Goal: Contribute content: Contribute content

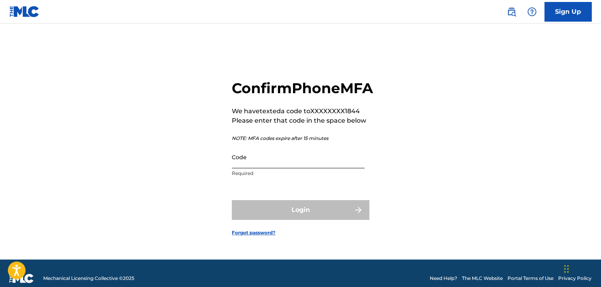
click at [242, 166] on input "Code" at bounding box center [298, 157] width 133 height 22
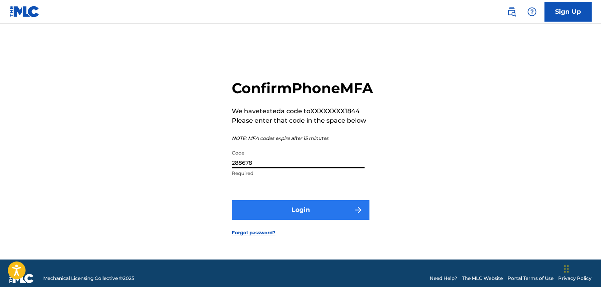
type input "288678"
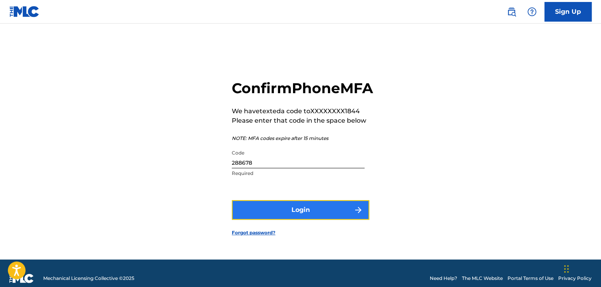
click at [270, 220] on button "Login" at bounding box center [301, 210] width 138 height 20
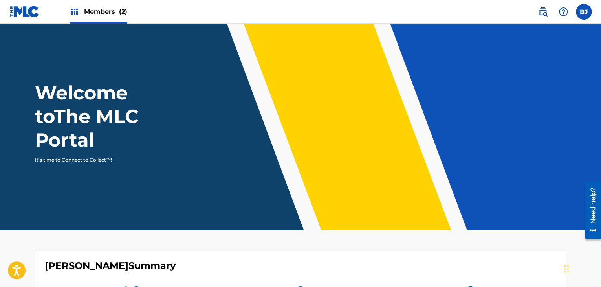
click at [368, 237] on main "Welcome to The MLC Portal It's time to Connect to Collect™! [PERSON_NAME] Summa…" at bounding box center [300, 252] width 601 height 456
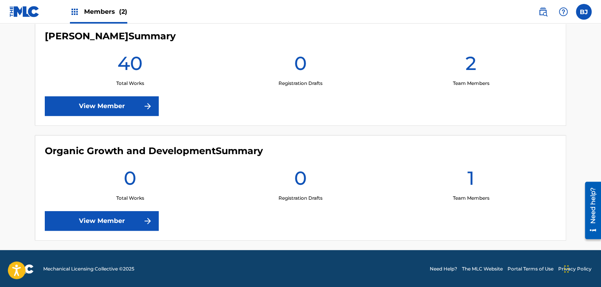
scroll to position [230, 0]
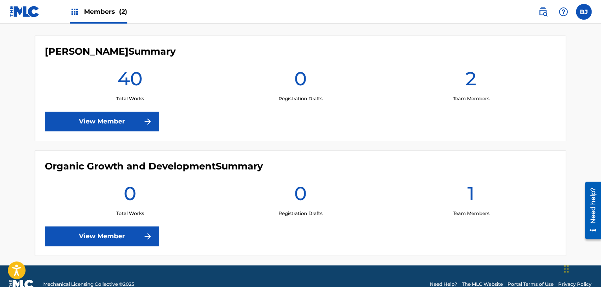
click at [368, 237] on div "Organic Growth and Development Summary 0 Total Works 0 Registration Drafts 1 Te…" at bounding box center [300, 202] width 531 height 105
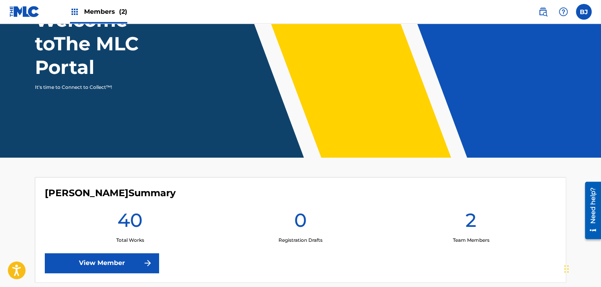
scroll to position [88, 0]
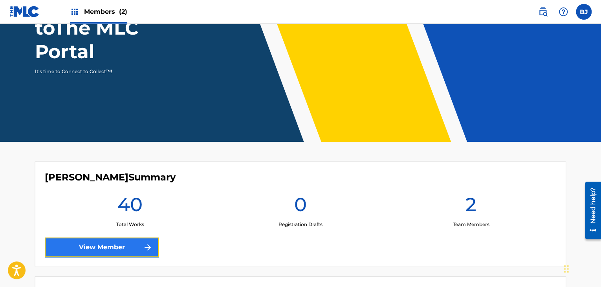
click at [127, 244] on link "View Member" at bounding box center [102, 247] width 114 height 20
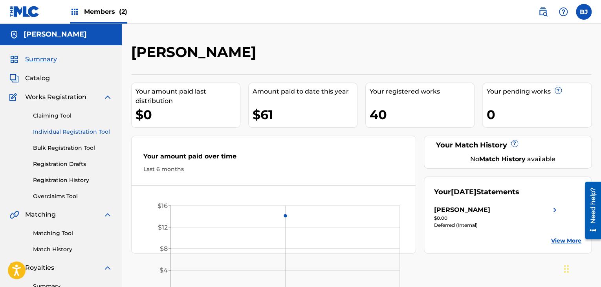
click at [71, 129] on link "Individual Registration Tool" at bounding box center [72, 132] width 79 height 8
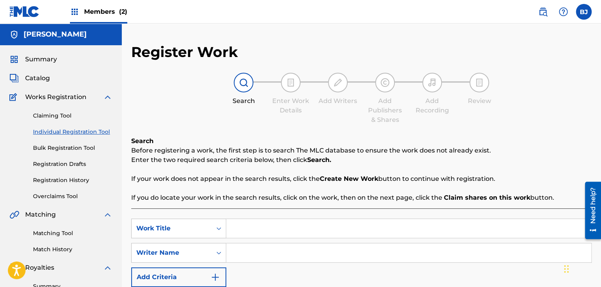
click at [234, 227] on input "Search Form" at bounding box center [408, 228] width 365 height 19
type input "flat drink"
click at [250, 249] on input "Search Form" at bounding box center [408, 252] width 365 height 19
type input "brooklyn [PERSON_NAME]"
click at [570, 177] on p "If your work does not appear in the search results, click the Create New Work b…" at bounding box center [361, 178] width 460 height 9
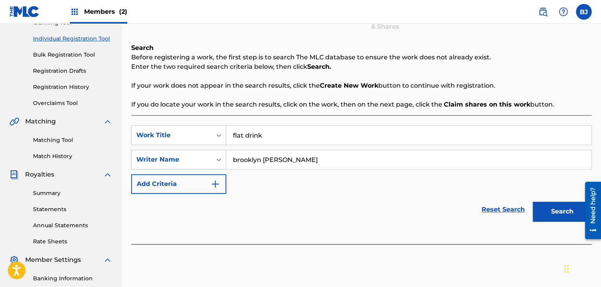
scroll to position [94, 0]
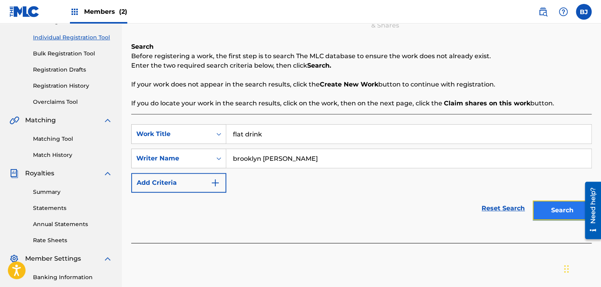
click at [570, 209] on button "Search" at bounding box center [562, 210] width 59 height 20
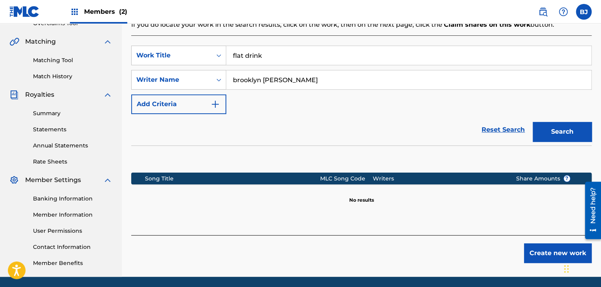
scroll to position [189, 0]
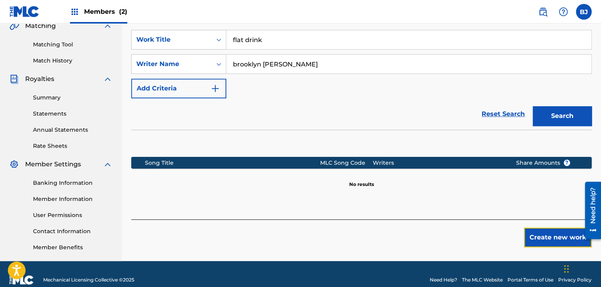
click at [552, 245] on button "Create new work" at bounding box center [558, 237] width 68 height 20
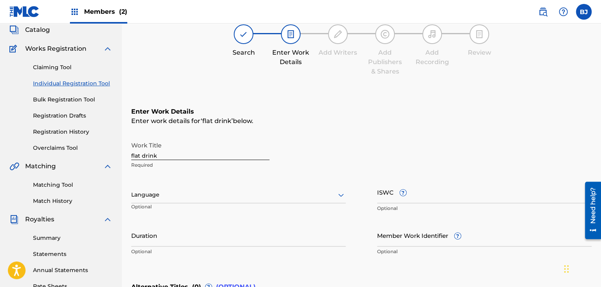
scroll to position [47, 0]
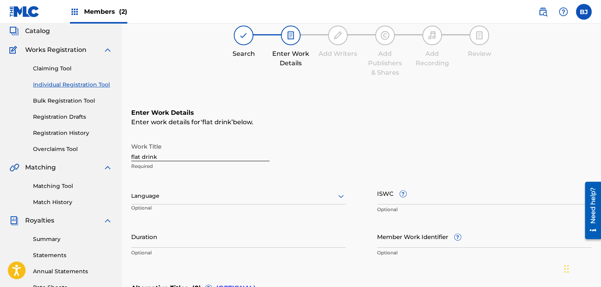
click at [197, 249] on p "Optional" at bounding box center [238, 252] width 215 height 7
click at [153, 243] on input "Duration" at bounding box center [238, 236] width 215 height 22
type input "3"
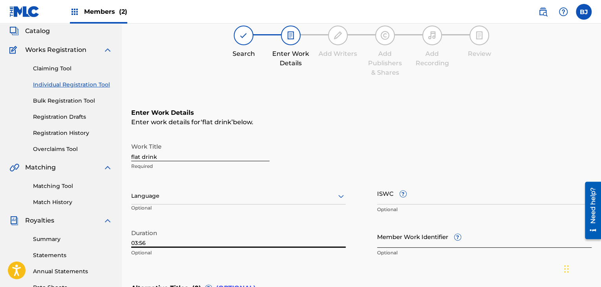
type input "03:56"
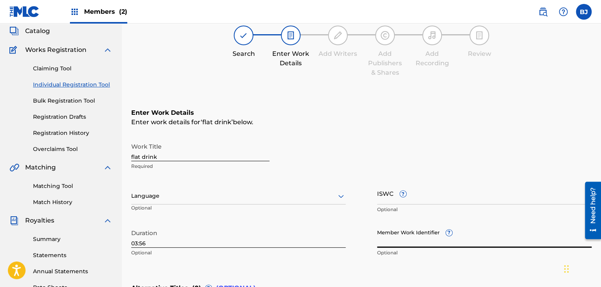
click at [409, 242] on input "Member Work Identifier ?" at bounding box center [484, 236] width 215 height 22
click at [465, 266] on div "Enter Work Details Enter work details for ‘ flat drink ’ below. Work Title flat…" at bounding box center [361, 184] width 460 height 190
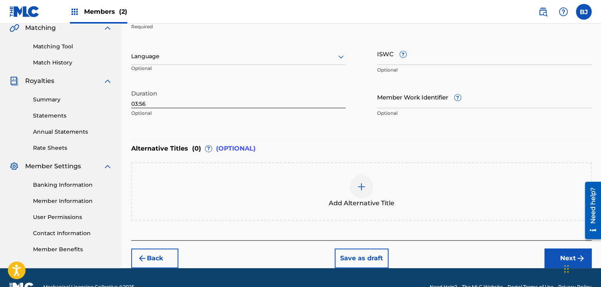
scroll to position [189, 0]
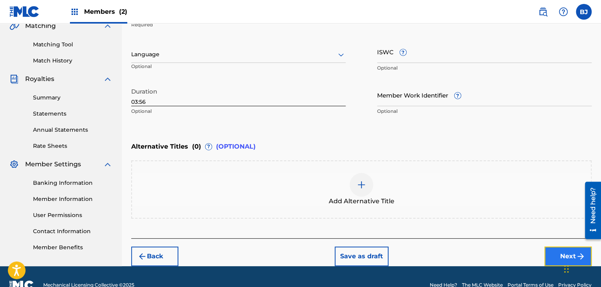
click at [552, 252] on button "Next" at bounding box center [568, 256] width 47 height 20
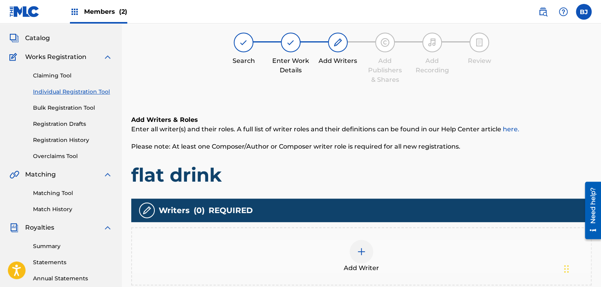
scroll to position [35, 0]
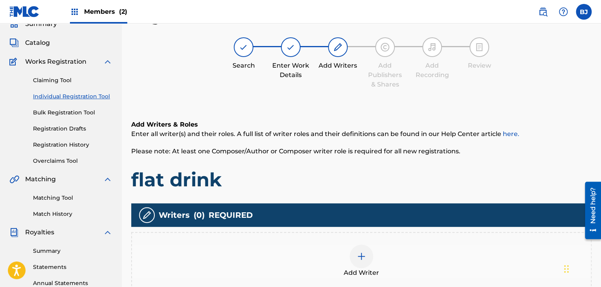
click at [357, 259] on img at bounding box center [361, 255] width 9 height 9
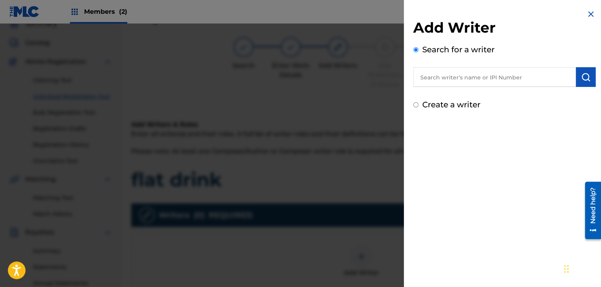
click at [453, 81] on input "text" at bounding box center [494, 77] width 163 height 20
click at [534, 77] on input "text" at bounding box center [494, 77] width 163 height 20
type input "550524787"
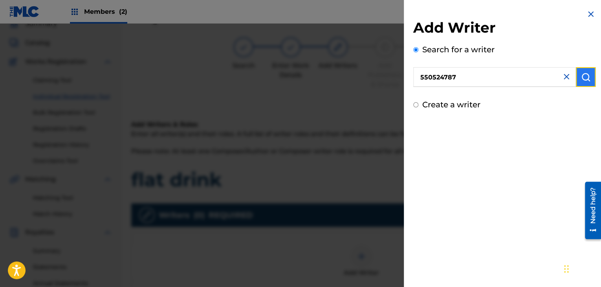
click at [577, 76] on button "submit" at bounding box center [586, 77] width 20 height 20
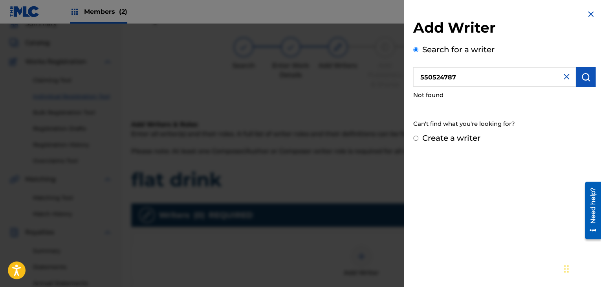
click at [415, 137] on input "Create a writer" at bounding box center [415, 138] width 5 height 5
radio input "false"
radio input "true"
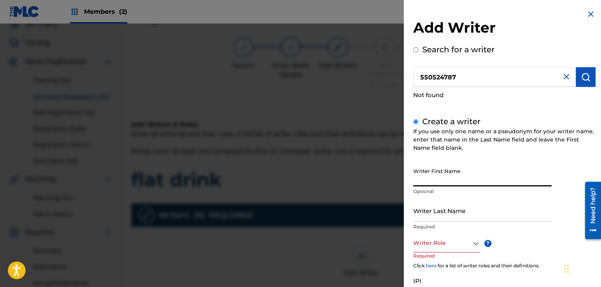
click at [438, 180] on input "Writer First Name" at bounding box center [482, 175] width 138 height 22
type input "[GEOGRAPHIC_DATA]"
type input "[PERSON_NAME]"
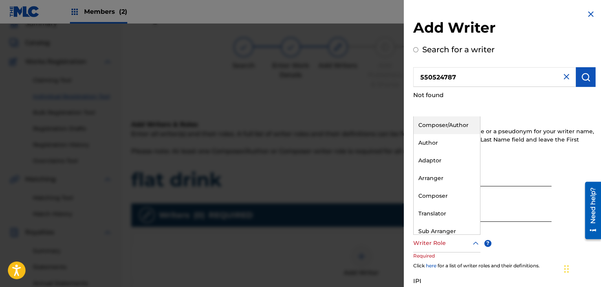
click at [463, 240] on div at bounding box center [446, 243] width 67 height 10
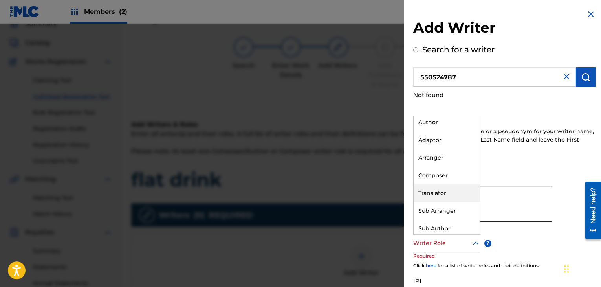
scroll to position [24, 0]
click at [451, 119] on div "Author" at bounding box center [447, 119] width 66 height 18
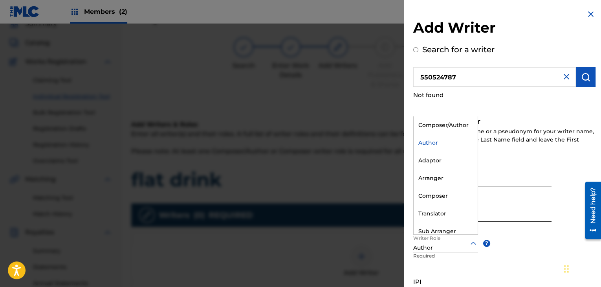
click at [469, 243] on icon at bounding box center [473, 242] width 9 height 9
click at [442, 123] on div "Composer/Author" at bounding box center [446, 125] width 64 height 18
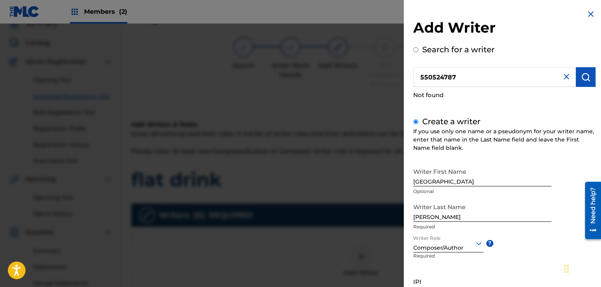
click at [527, 250] on div "Writer First Name Brooklyn Optional Writer Last Name [PERSON_NAME] Required Wri…" at bounding box center [504, 250] width 182 height 173
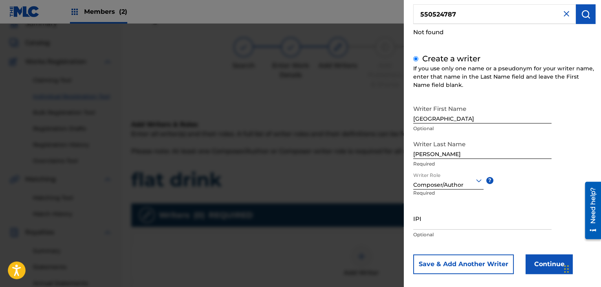
scroll to position [71, 0]
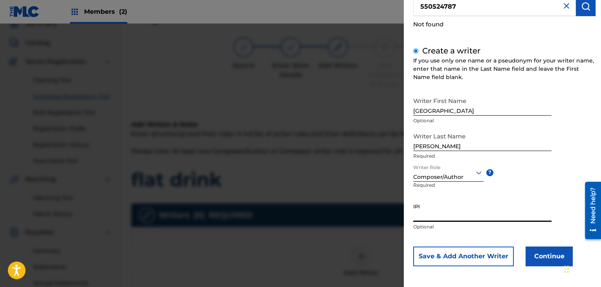
click at [464, 219] on input "IPI" at bounding box center [482, 210] width 138 height 22
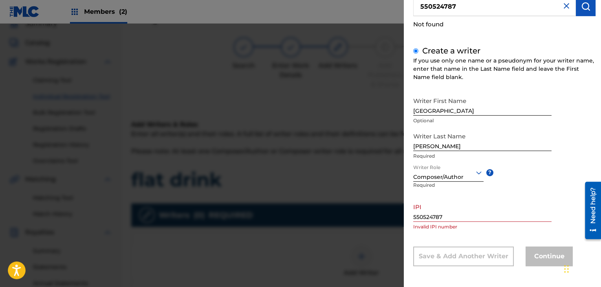
click at [569, 238] on div "Writer First Name Brooklyn Optional Writer Last Name [PERSON_NAME] Required Wri…" at bounding box center [504, 179] width 182 height 173
click at [453, 220] on input "550524787" at bounding box center [482, 210] width 138 height 22
type input "5"
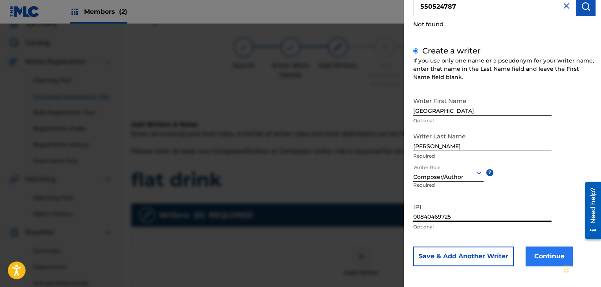
type input "00840469725"
click at [554, 257] on button "Continue" at bounding box center [549, 256] width 47 height 20
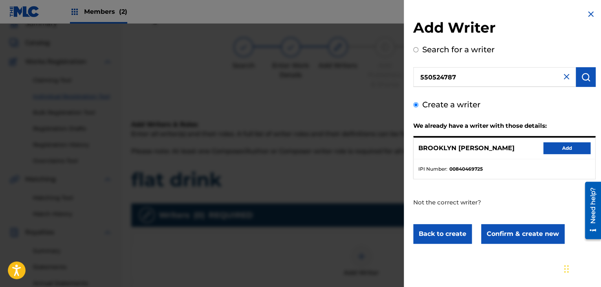
scroll to position [0, 0]
click at [572, 145] on button "Add" at bounding box center [566, 148] width 47 height 12
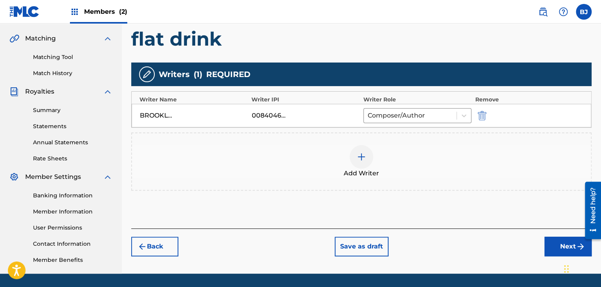
scroll to position [177, 0]
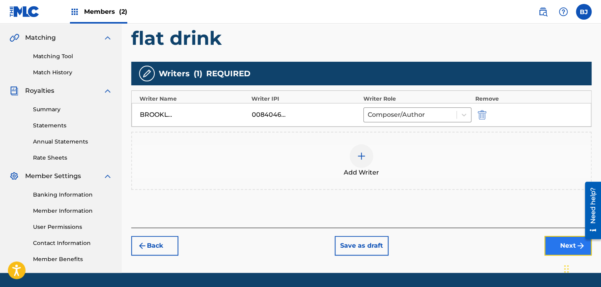
click at [556, 244] on button "Next" at bounding box center [568, 246] width 47 height 20
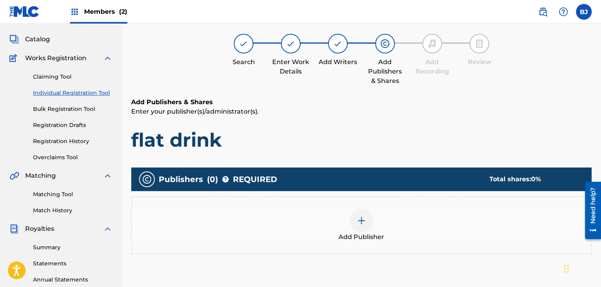
scroll to position [35, 0]
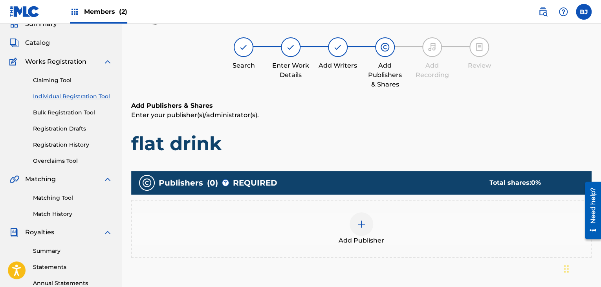
click at [365, 226] on img at bounding box center [361, 223] width 9 height 9
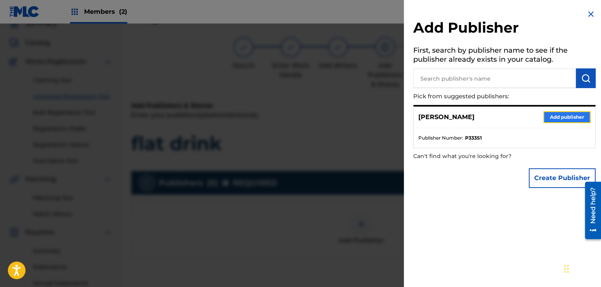
click at [548, 116] on button "Add publisher" at bounding box center [566, 117] width 47 height 12
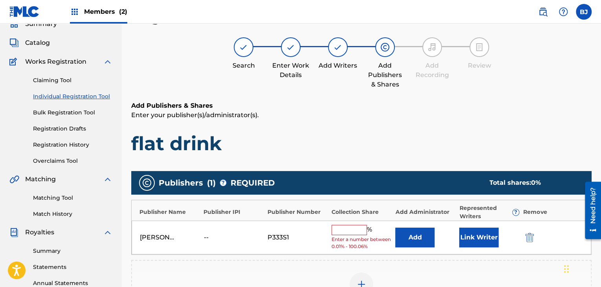
click at [365, 227] on input "text" at bounding box center [349, 230] width 35 height 10
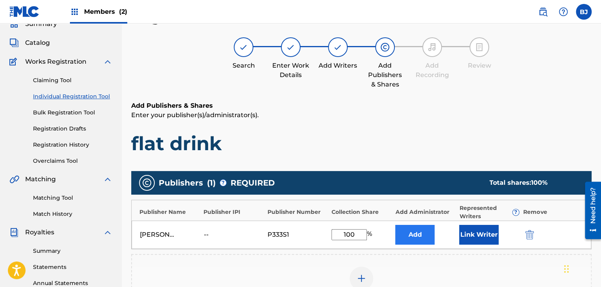
type input "100"
click at [403, 238] on button "Add" at bounding box center [414, 235] width 39 height 20
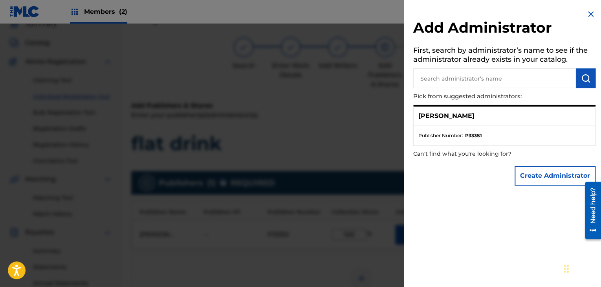
click at [487, 136] on li "Publisher Number : P333S1" at bounding box center [504, 135] width 172 height 7
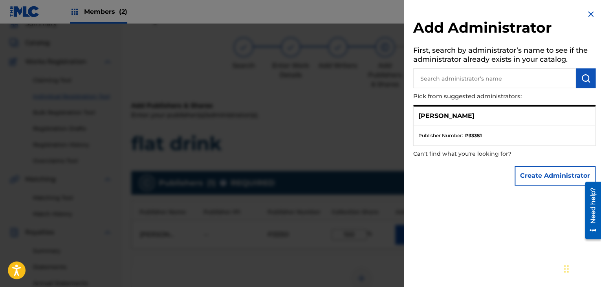
click at [457, 134] on span "Publisher Number :" at bounding box center [440, 135] width 45 height 7
click at [586, 13] on img at bounding box center [590, 13] width 9 height 9
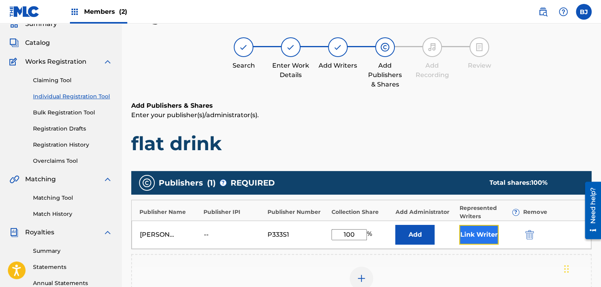
click at [481, 240] on button "Link Writer" at bounding box center [478, 235] width 39 height 20
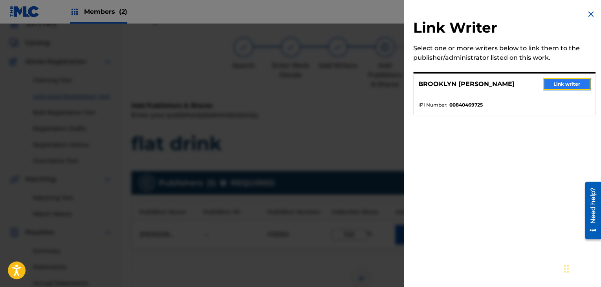
click at [553, 83] on button "Link writer" at bounding box center [566, 84] width 47 height 12
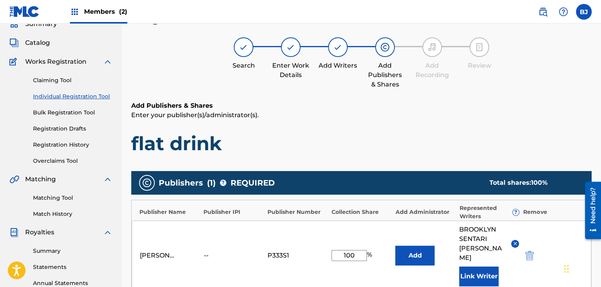
click at [590, 141] on h1 "flat drink" at bounding box center [361, 144] width 460 height 24
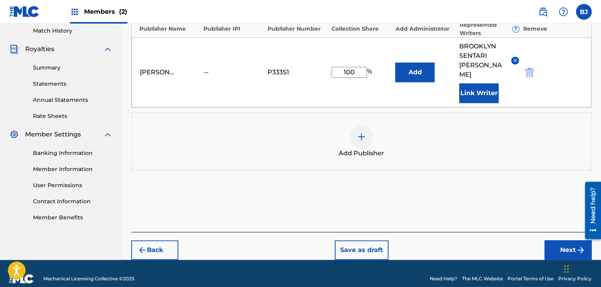
scroll to position [219, 0]
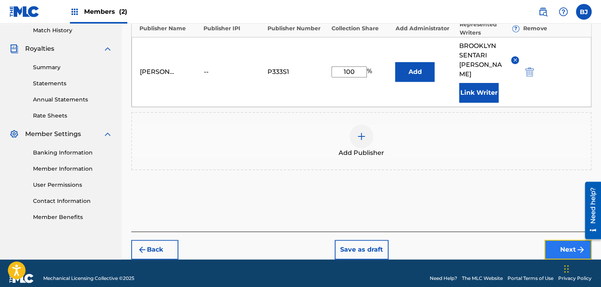
click at [563, 242] on button "Next" at bounding box center [568, 250] width 47 height 20
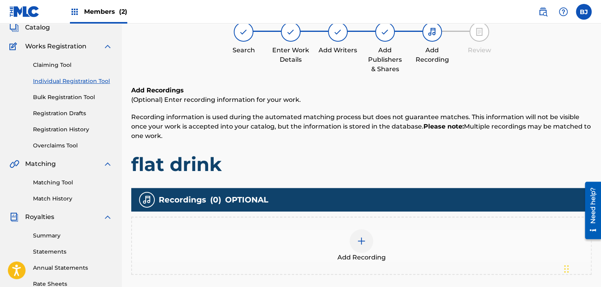
scroll to position [35, 0]
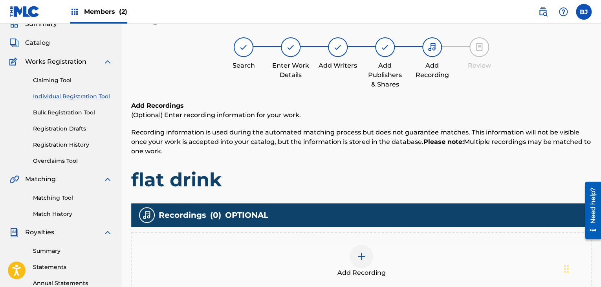
click at [356, 261] on div at bounding box center [362, 256] width 24 height 24
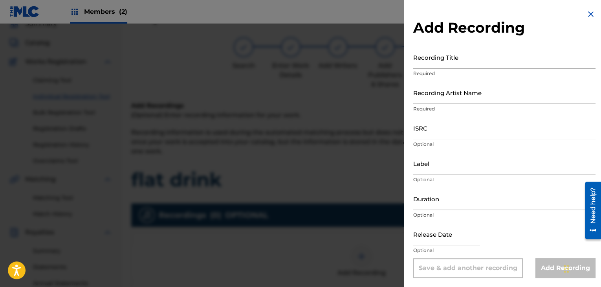
click at [438, 58] on input "Recording Title" at bounding box center [504, 57] width 182 height 22
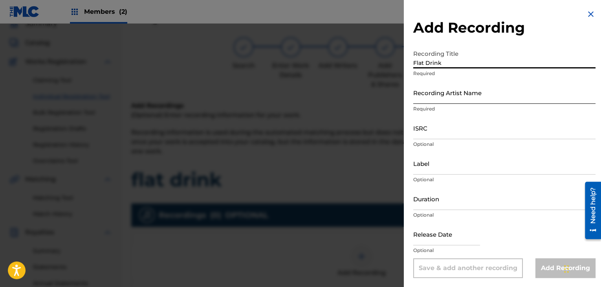
type input "Flat Drink"
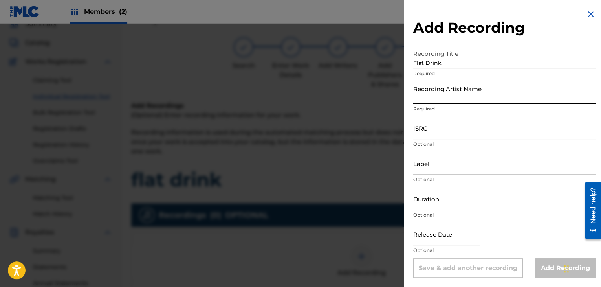
click at [440, 101] on input "Recording Artist Name" at bounding box center [504, 92] width 182 height 22
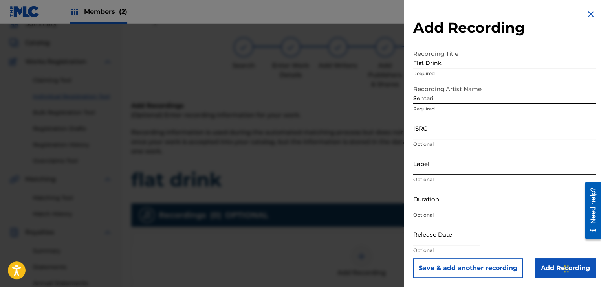
type input "Sentari"
click at [438, 170] on input "Label" at bounding box center [504, 163] width 182 height 22
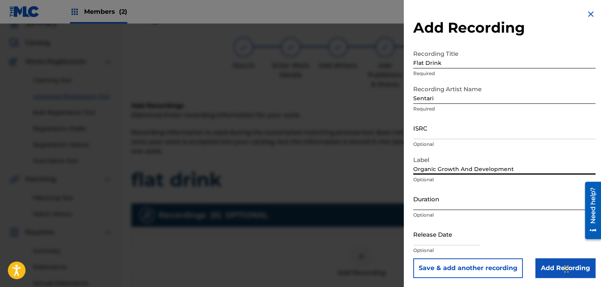
type input "Organic Growth And Development"
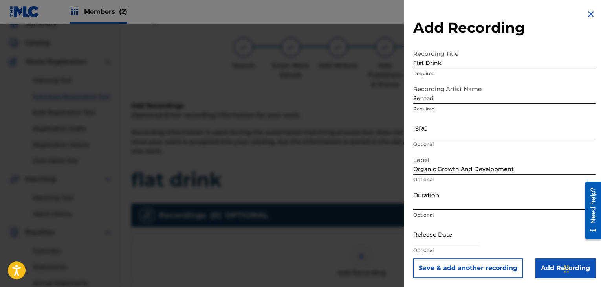
click at [431, 206] on input "Duration" at bounding box center [504, 198] width 182 height 22
type input "03:56"
click at [475, 239] on input "text" at bounding box center [446, 234] width 67 height 22
select select "8"
select select "2025"
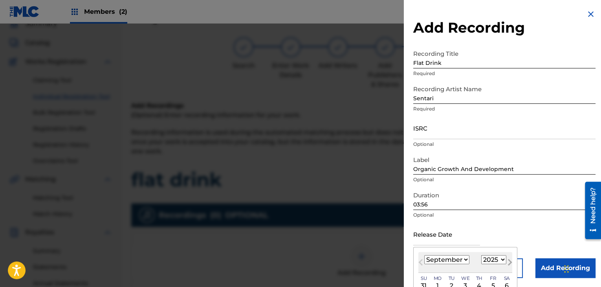
click at [509, 261] on span "Next Month" at bounding box center [509, 263] width 0 height 12
select select "9"
click at [492, 285] on div "3" at bounding box center [492, 285] width 9 height 9
type input "[DATE]"
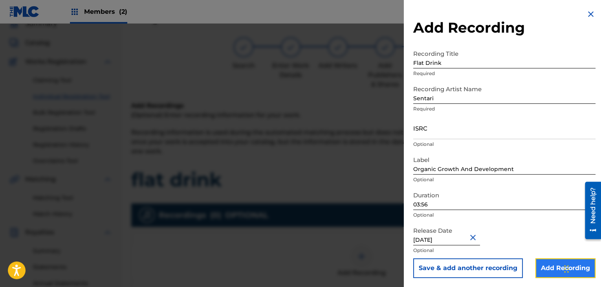
click at [546, 265] on input "Add Recording" at bounding box center [566, 268] width 60 height 20
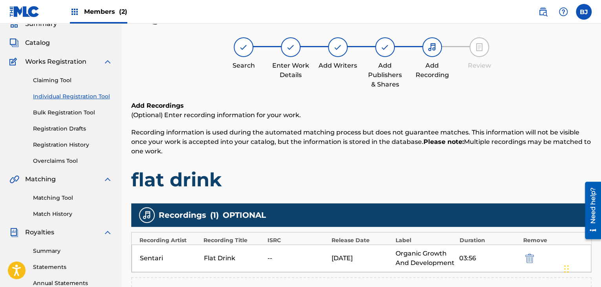
click at [558, 189] on h1 "flat drink" at bounding box center [361, 180] width 460 height 24
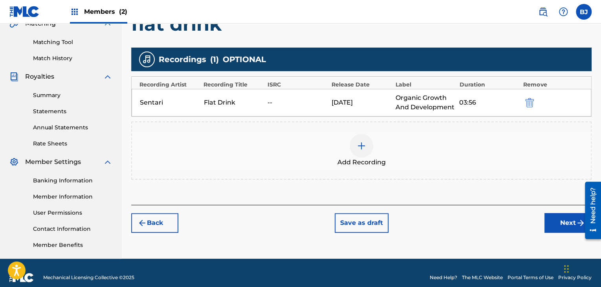
scroll to position [193, 0]
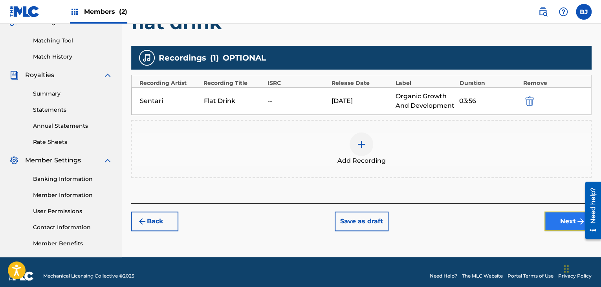
click at [557, 215] on button "Next" at bounding box center [568, 221] width 47 height 20
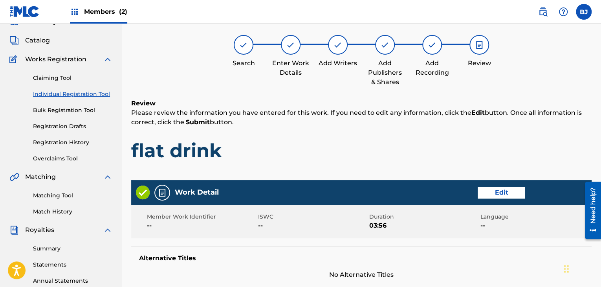
scroll to position [35, 0]
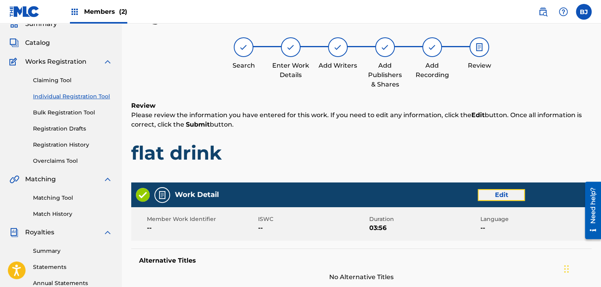
click at [497, 198] on button "Edit" at bounding box center [501, 195] width 47 height 12
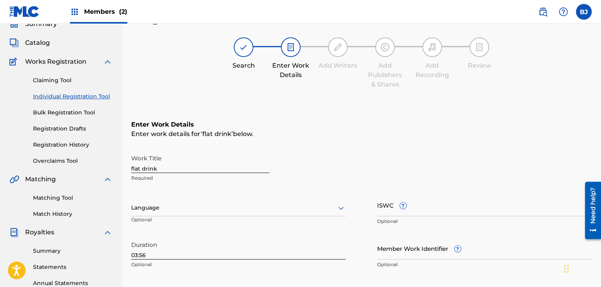
click at [541, 169] on div "Work Title flat drink Required" at bounding box center [361, 167] width 460 height 35
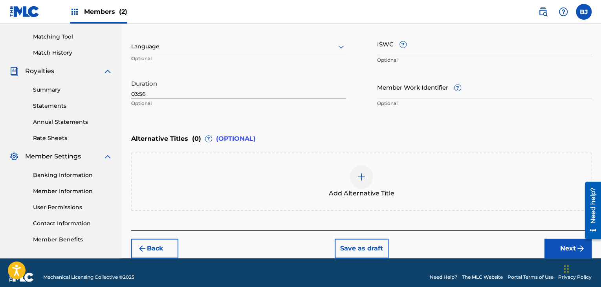
scroll to position [205, 0]
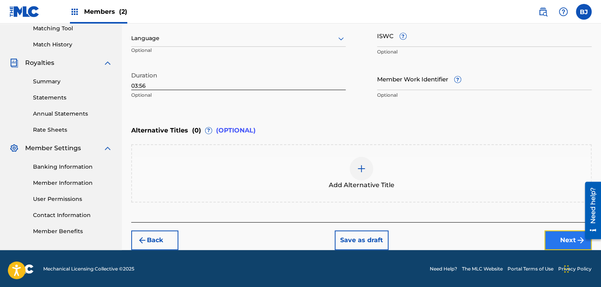
click at [570, 241] on button "Next" at bounding box center [568, 240] width 47 height 20
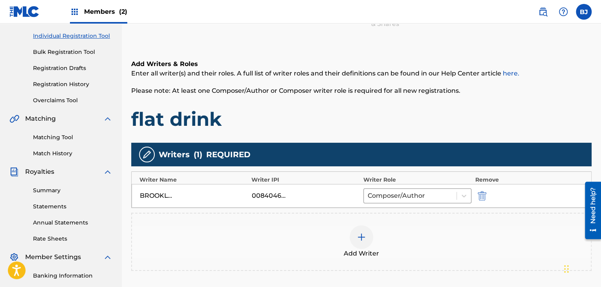
scroll to position [200, 0]
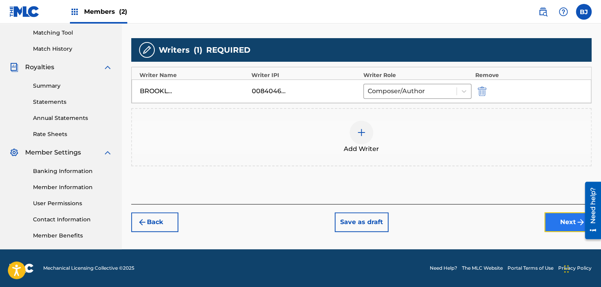
click at [566, 220] on button "Next" at bounding box center [568, 222] width 47 height 20
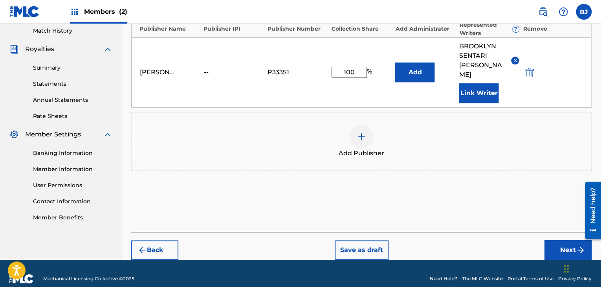
scroll to position [219, 0]
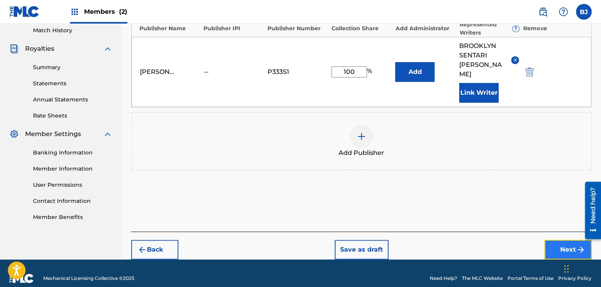
click at [554, 242] on button "Next" at bounding box center [568, 250] width 47 height 20
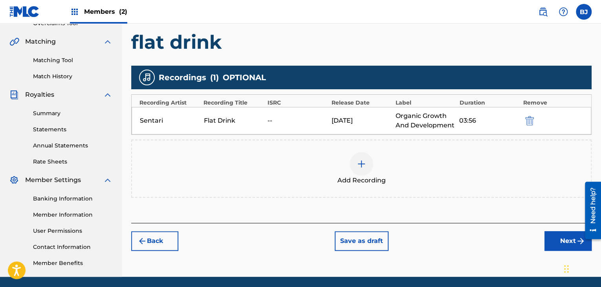
scroll to position [189, 0]
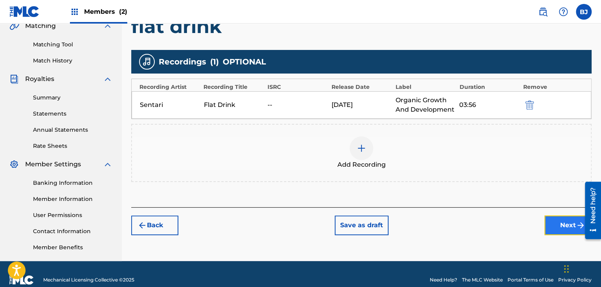
click at [556, 223] on button "Next" at bounding box center [568, 225] width 47 height 20
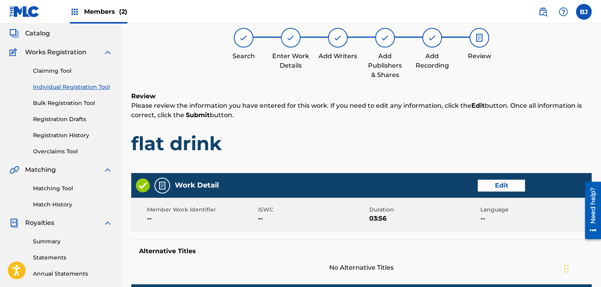
scroll to position [35, 0]
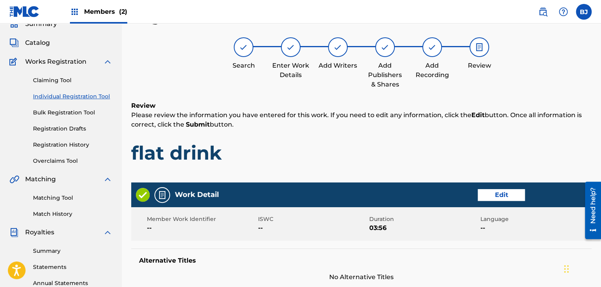
click at [573, 148] on h1 "flat drink" at bounding box center [361, 153] width 460 height 24
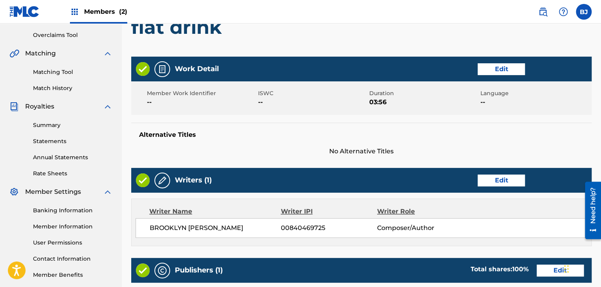
scroll to position [177, 0]
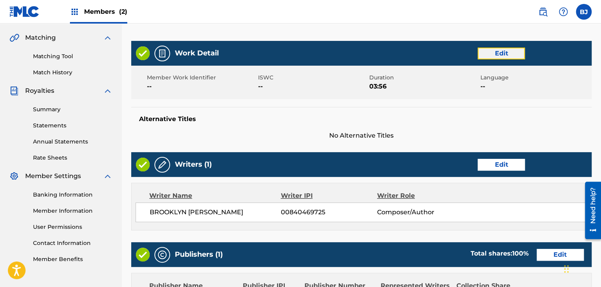
click at [521, 52] on button "Edit" at bounding box center [501, 54] width 47 height 12
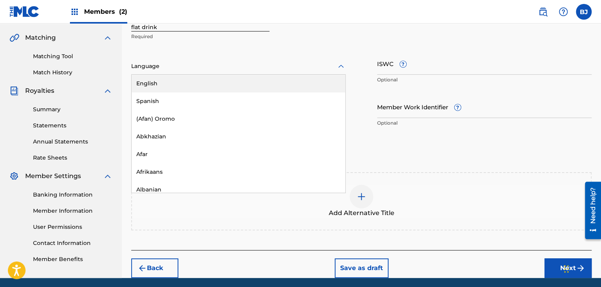
click at [334, 68] on div at bounding box center [238, 66] width 215 height 10
click at [322, 81] on div "English" at bounding box center [239, 84] width 214 height 18
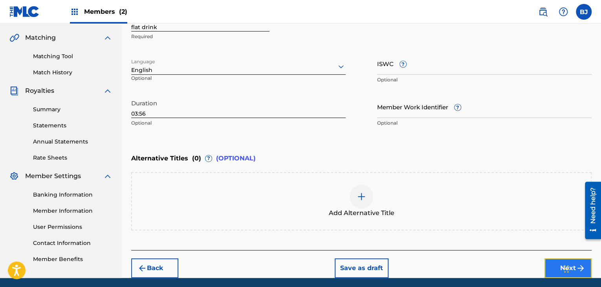
click at [554, 271] on button "Next" at bounding box center [568, 268] width 47 height 20
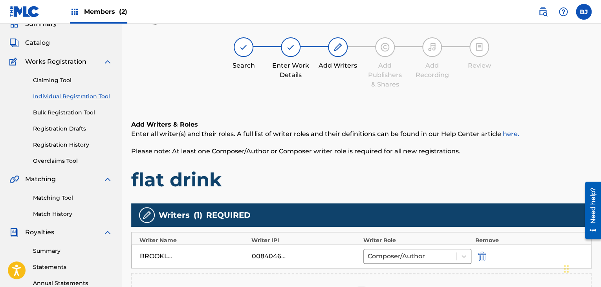
scroll to position [200, 0]
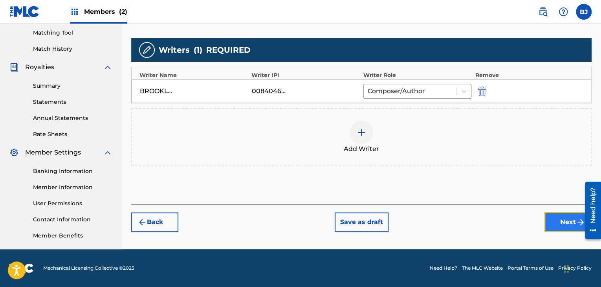
click at [567, 225] on button "Next" at bounding box center [568, 222] width 47 height 20
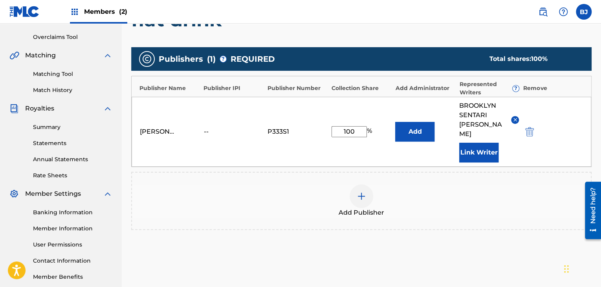
scroll to position [219, 0]
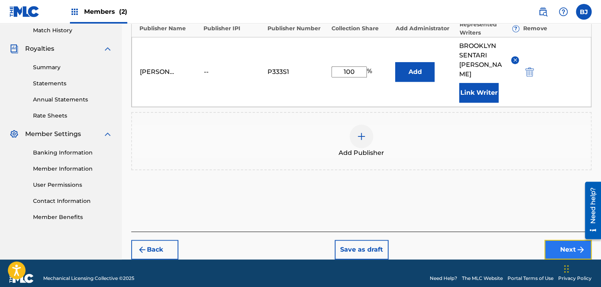
click at [561, 241] on button "Next" at bounding box center [568, 250] width 47 height 20
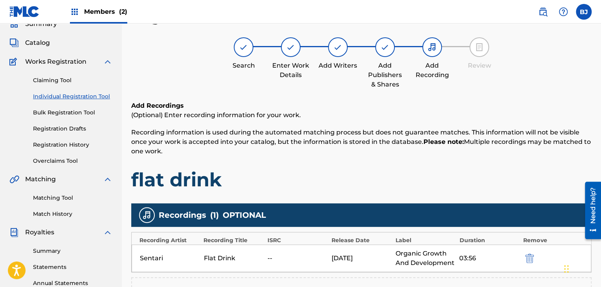
scroll to position [200, 0]
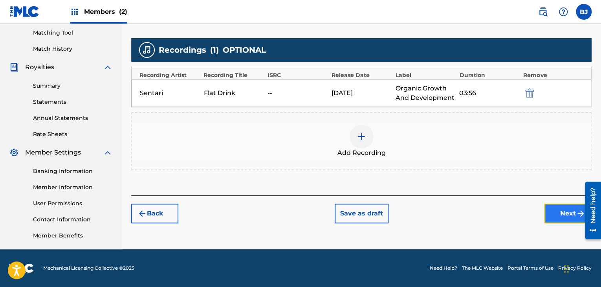
click at [550, 216] on button "Next" at bounding box center [568, 214] width 47 height 20
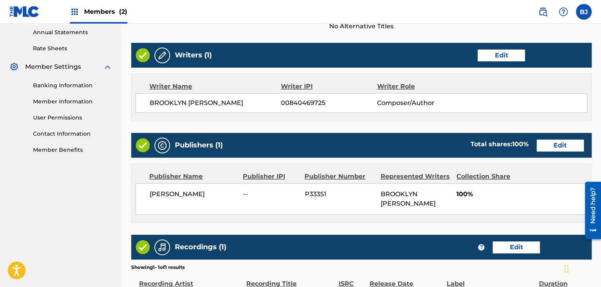
scroll to position [386, 0]
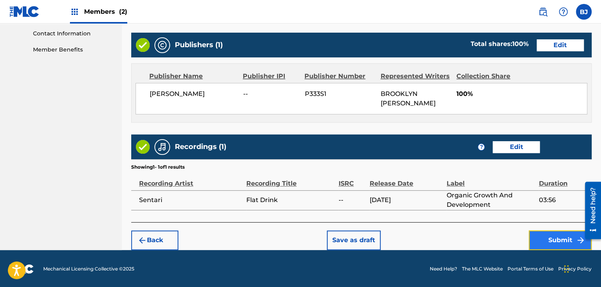
click at [561, 245] on button "Submit" at bounding box center [560, 240] width 63 height 20
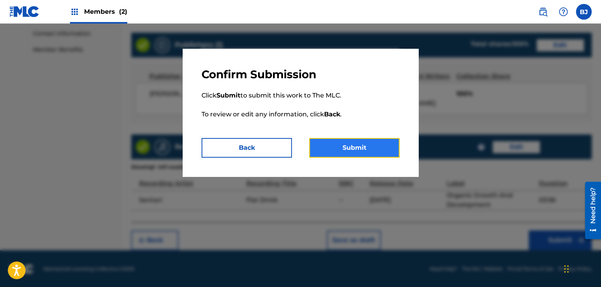
click at [350, 151] on button "Submit" at bounding box center [354, 148] width 90 height 20
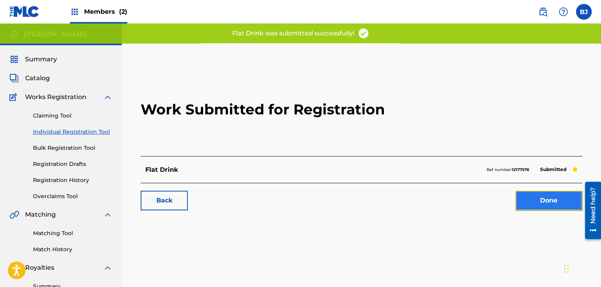
click at [525, 207] on link "Done" at bounding box center [548, 201] width 67 height 20
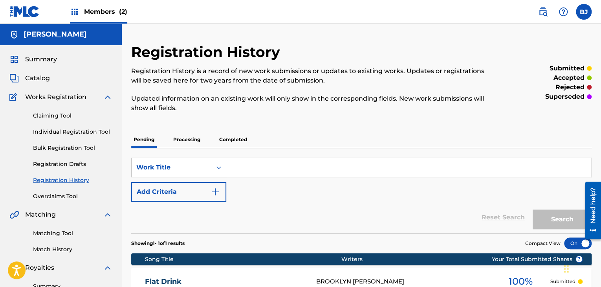
scroll to position [200, 0]
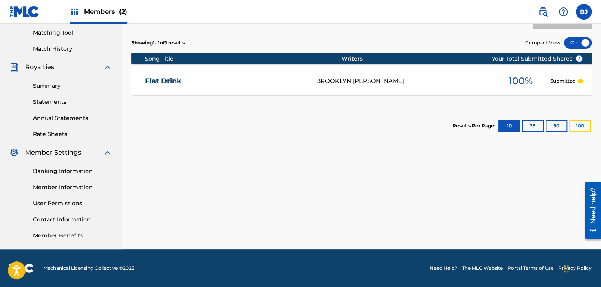
click at [578, 123] on button "100" at bounding box center [580, 126] width 22 height 12
click at [427, 82] on div "BROOKLYN [PERSON_NAME]" at bounding box center [403, 81] width 175 height 9
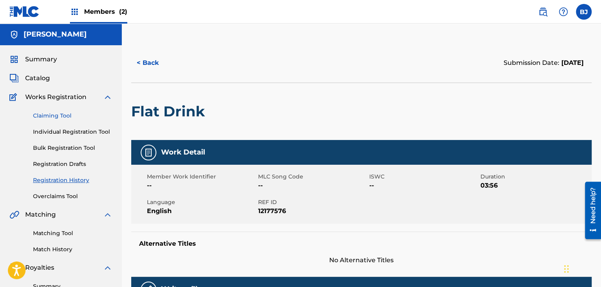
click at [60, 113] on link "Claiming Tool" at bounding box center [72, 116] width 79 height 8
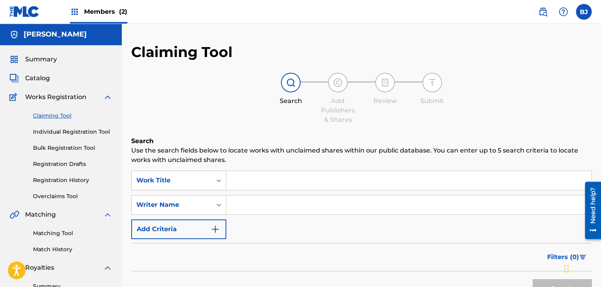
click at [240, 185] on input "Search Form" at bounding box center [408, 180] width 365 height 19
type input "g"
